Goal: Task Accomplishment & Management: Use online tool/utility

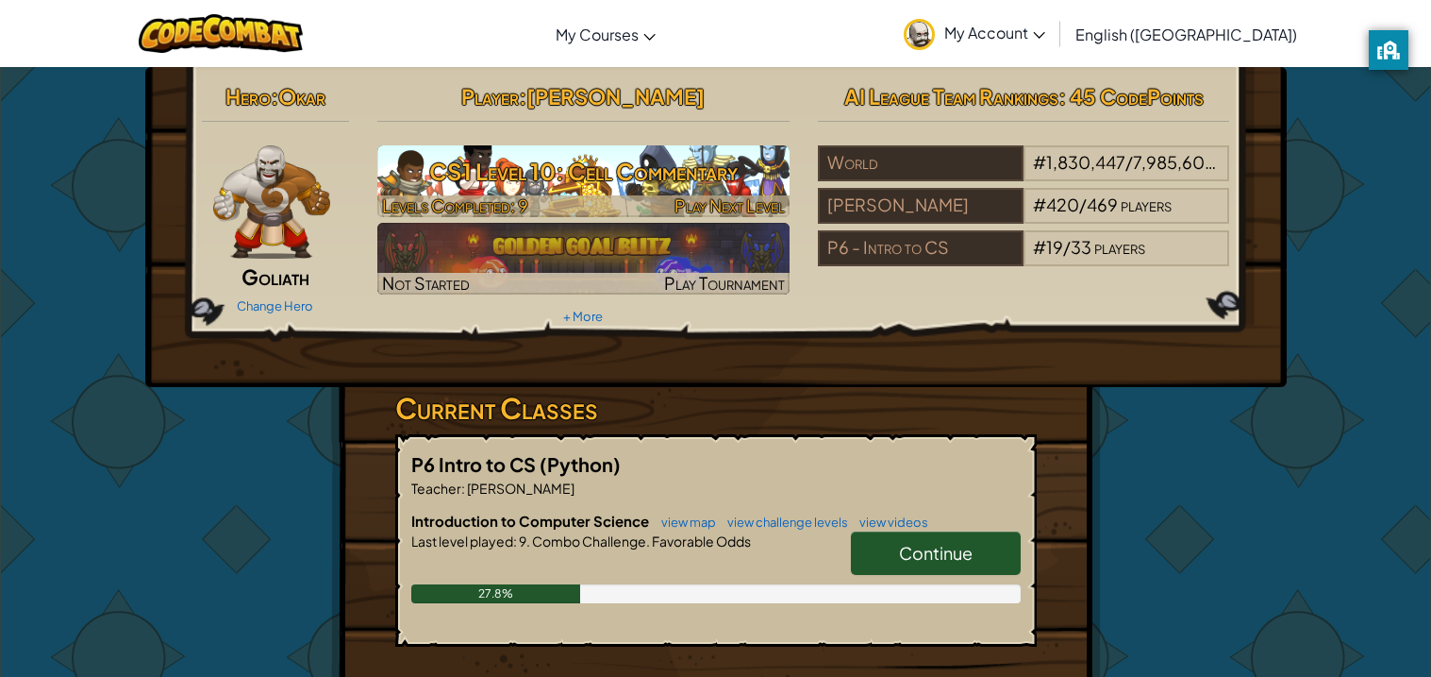
click at [518, 197] on span "Levels Completed: 9" at bounding box center [455, 205] width 146 height 22
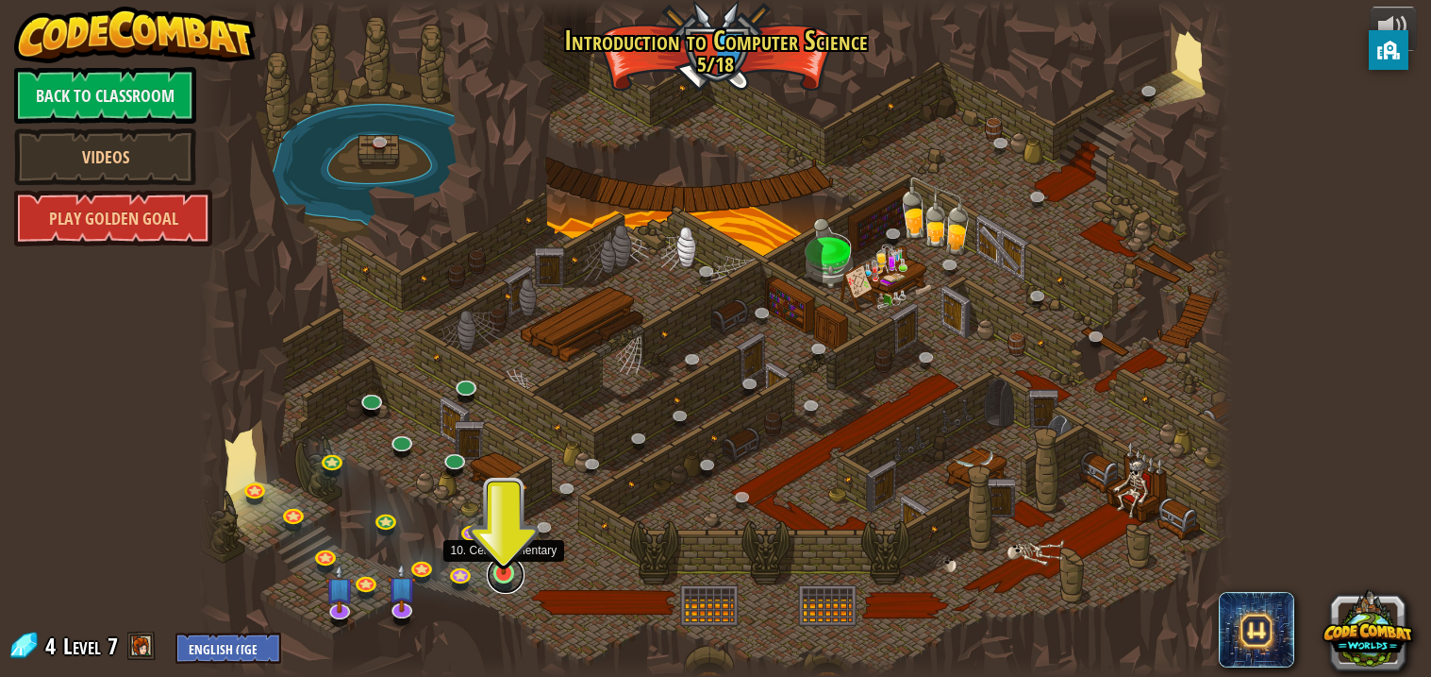
click at [506, 575] on link at bounding box center [506, 575] width 38 height 38
